Goal: Communication & Community: Answer question/provide support

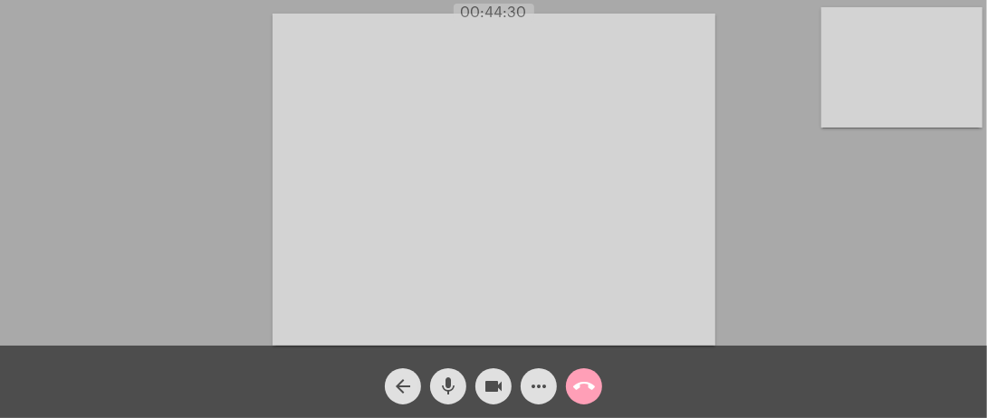
click at [569, 391] on button "call_end" at bounding box center [584, 386] width 36 height 36
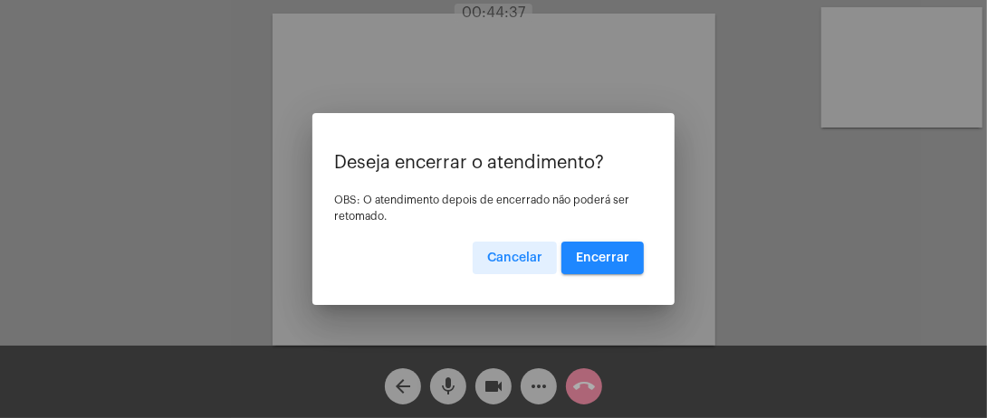
click at [595, 259] on span "Encerrar" at bounding box center [602, 258] width 53 height 13
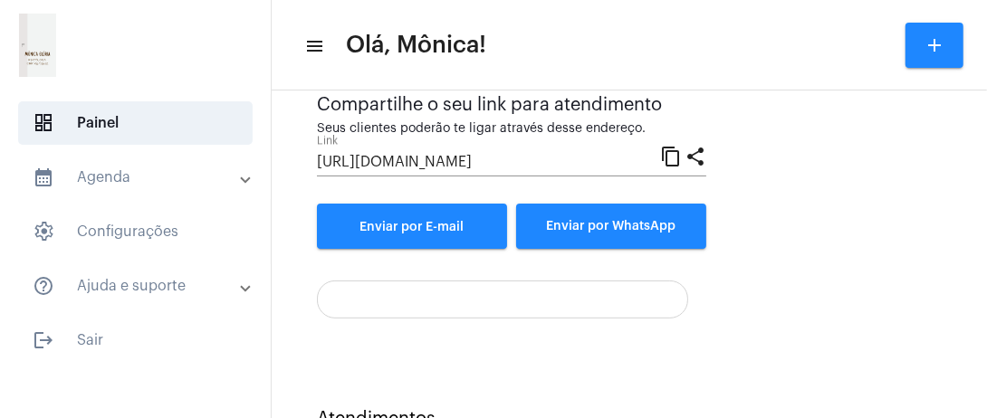
scroll to position [257, 0]
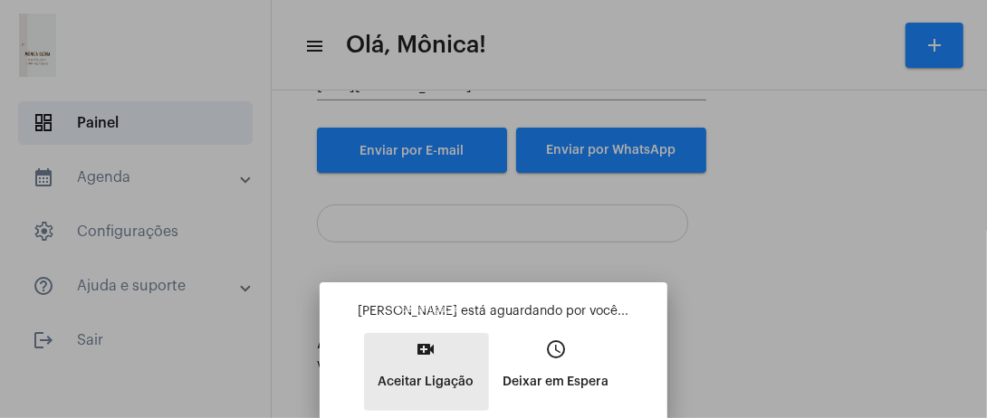
click at [451, 355] on button "video_call Aceitar Ligação" at bounding box center [426, 372] width 125 height 78
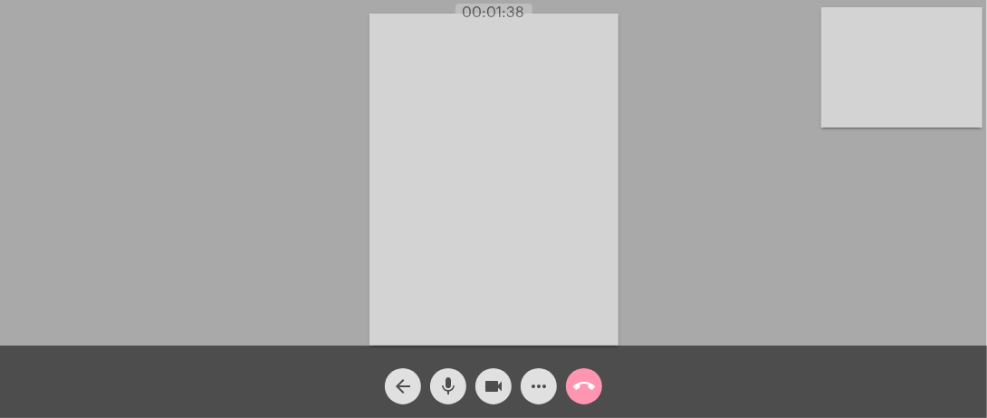
click at [95, 240] on div "Acessando Câmera e Microfone..." at bounding box center [493, 178] width 983 height 346
click at [141, 207] on div "Acessando Câmera e Microfone..." at bounding box center [493, 178] width 983 height 346
